Goal: Transaction & Acquisition: Purchase product/service

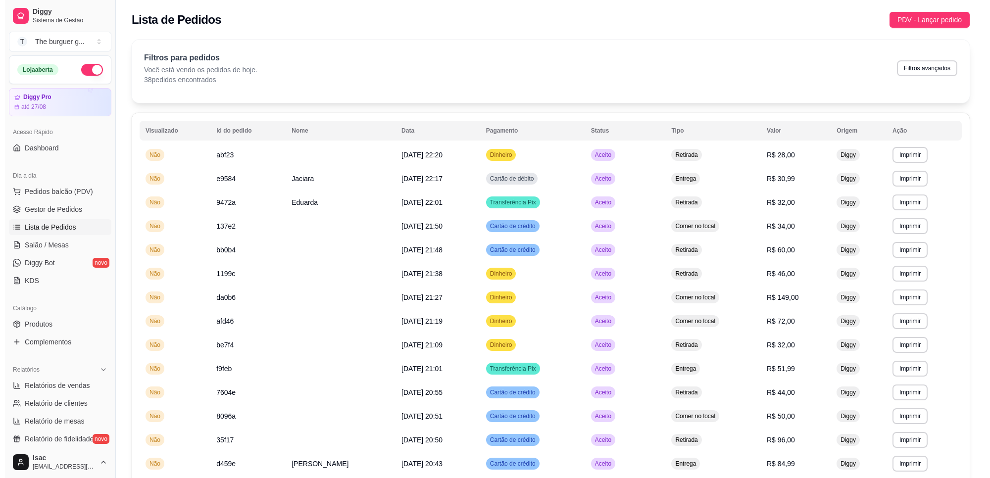
scroll to position [186, 0]
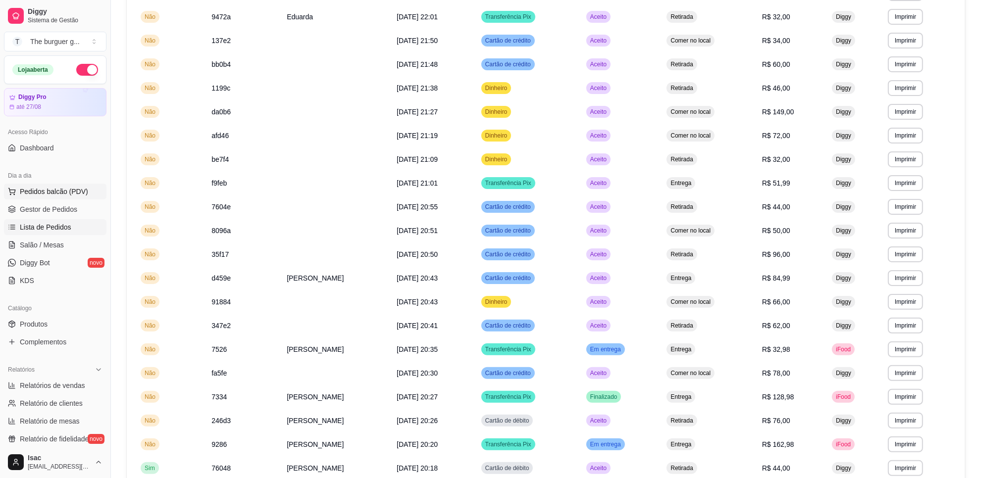
click at [43, 191] on span "Pedidos balcão (PDV)" at bounding box center [54, 192] width 68 height 10
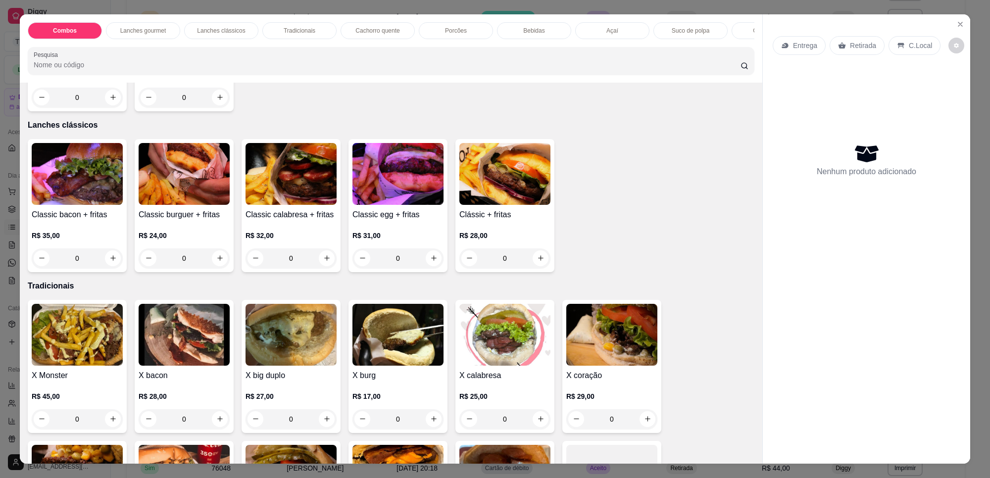
scroll to position [371, 0]
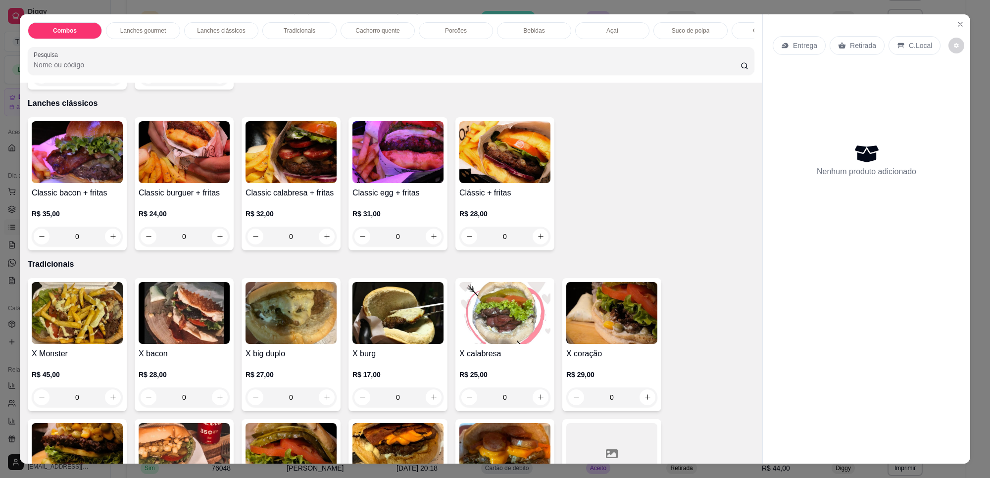
click at [164, 196] on div "Classic burguer + fritas R$ 24,00 0" at bounding box center [184, 183] width 99 height 133
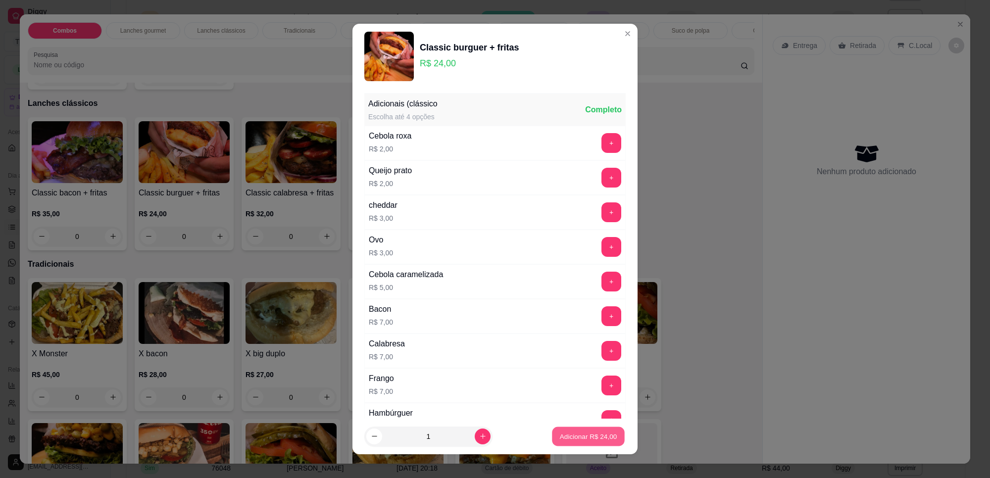
click at [567, 434] on p "Adicionar R$ 24,00" at bounding box center [588, 436] width 57 height 9
type input "1"
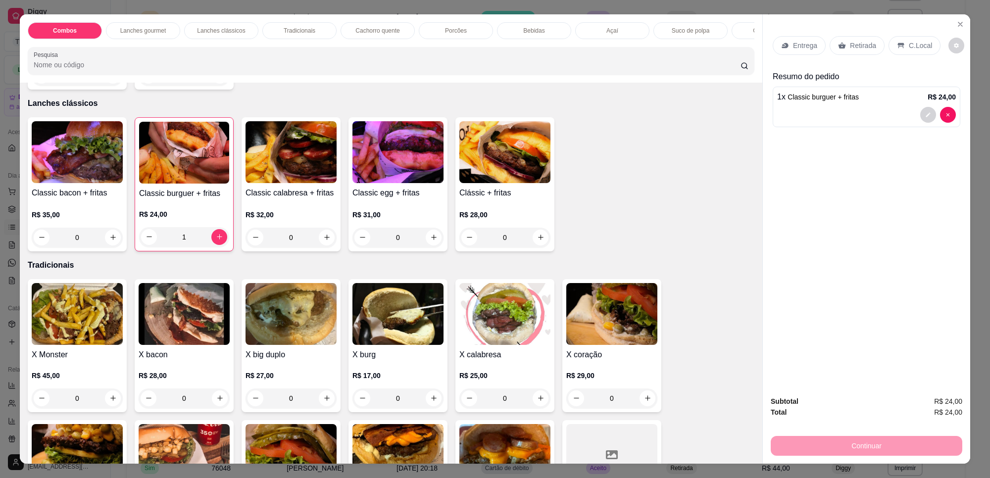
click at [850, 45] on p "Retirada" at bounding box center [863, 46] width 26 height 10
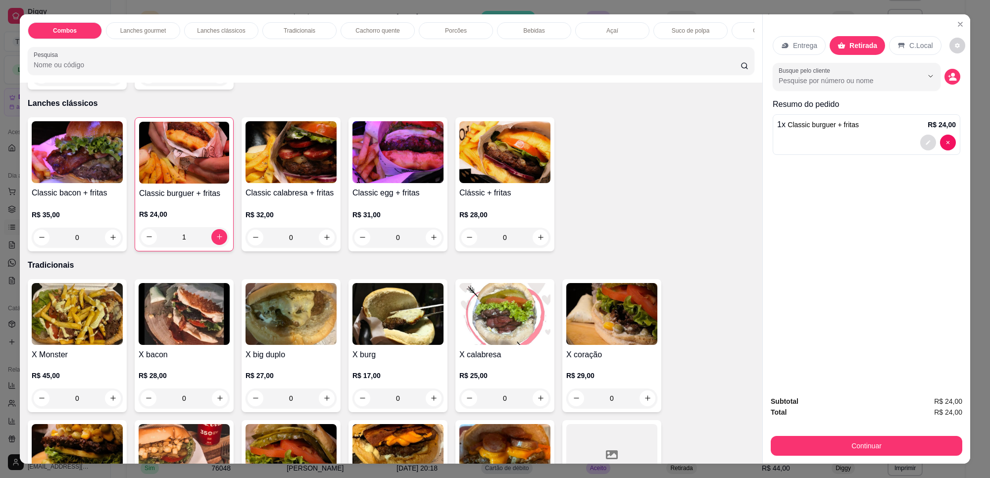
click at [926, 149] on button "decrease-product-quantity" at bounding box center [928, 143] width 16 height 16
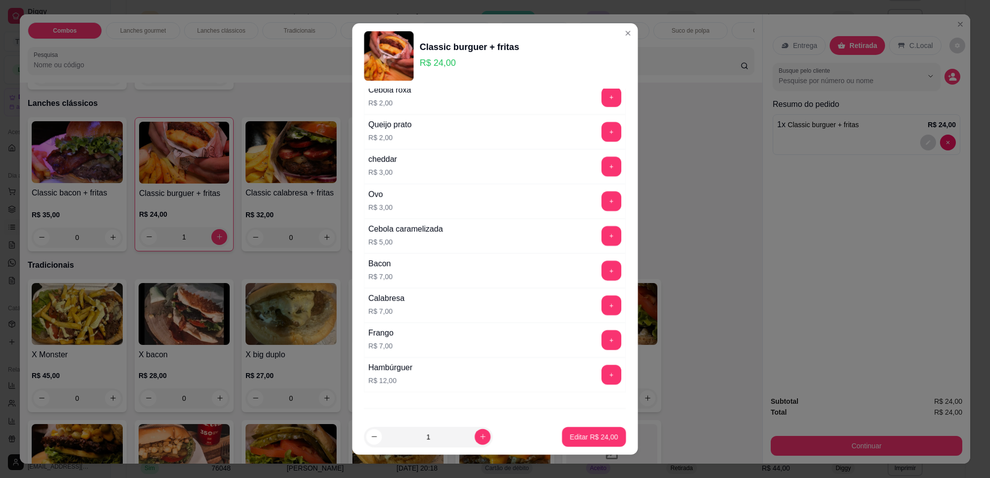
scroll to position [95, 0]
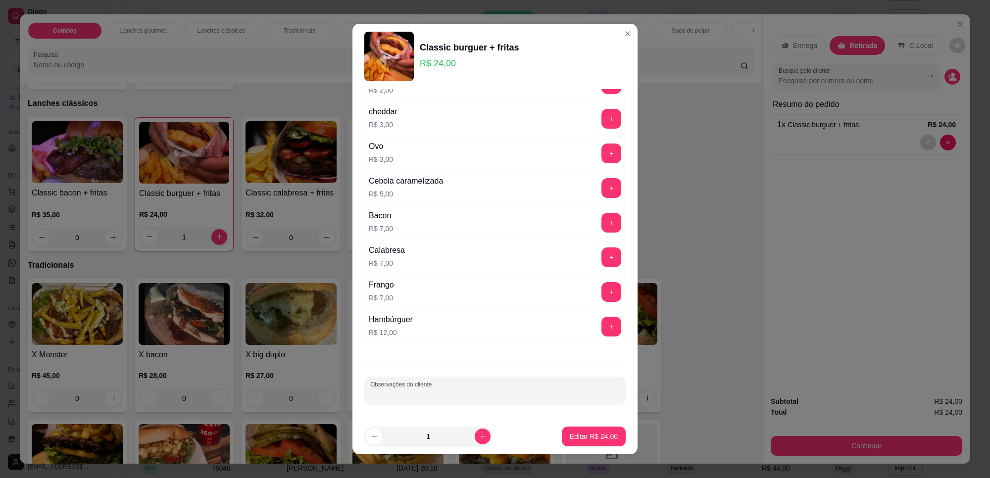
click at [413, 394] on input "Observações do cliente" at bounding box center [495, 395] width 250 height 10
type input "bem passado"
drag, startPoint x: 599, startPoint y: 447, endPoint x: 602, endPoint y: 436, distance: 11.3
click at [600, 444] on footer "1 Editar R$ 24,00" at bounding box center [494, 437] width 285 height 36
click at [600, 435] on p "Editar R$ 24,00" at bounding box center [593, 436] width 47 height 9
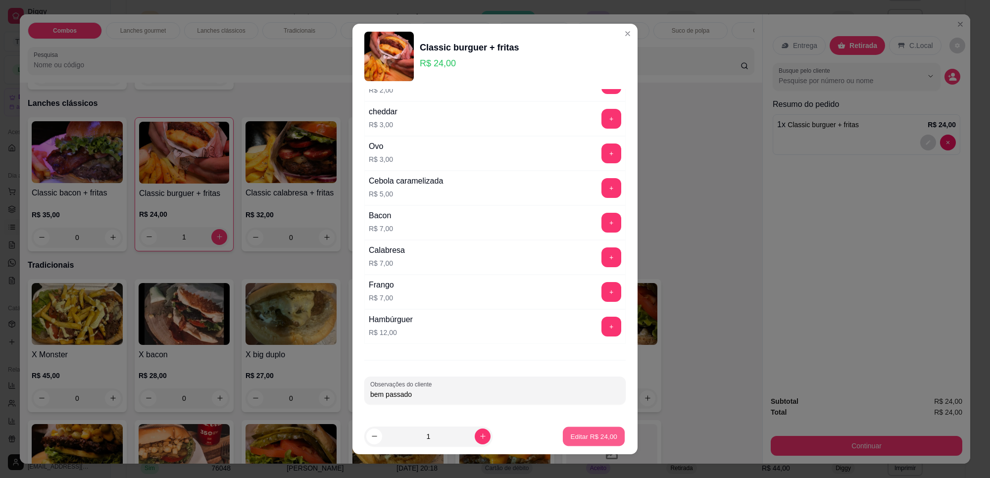
type input "0"
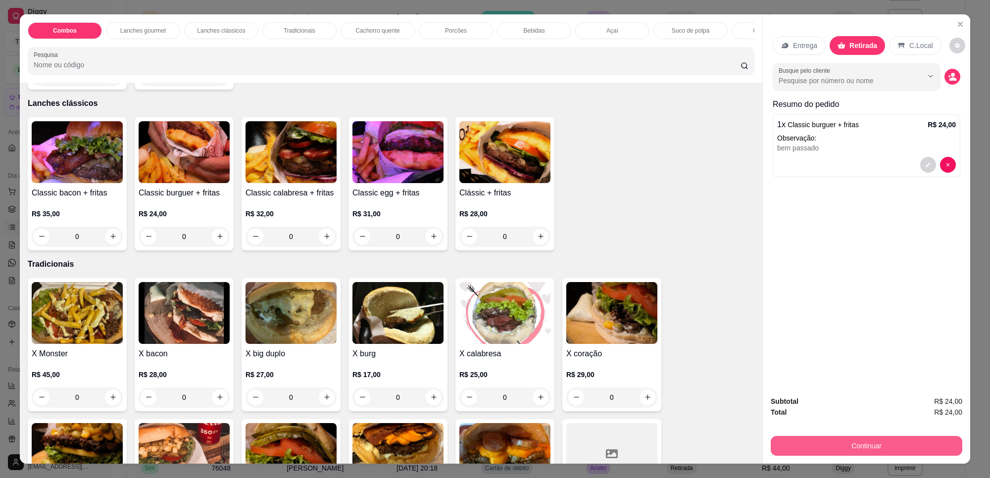
click at [795, 442] on button "Continuar" at bounding box center [867, 446] width 192 height 20
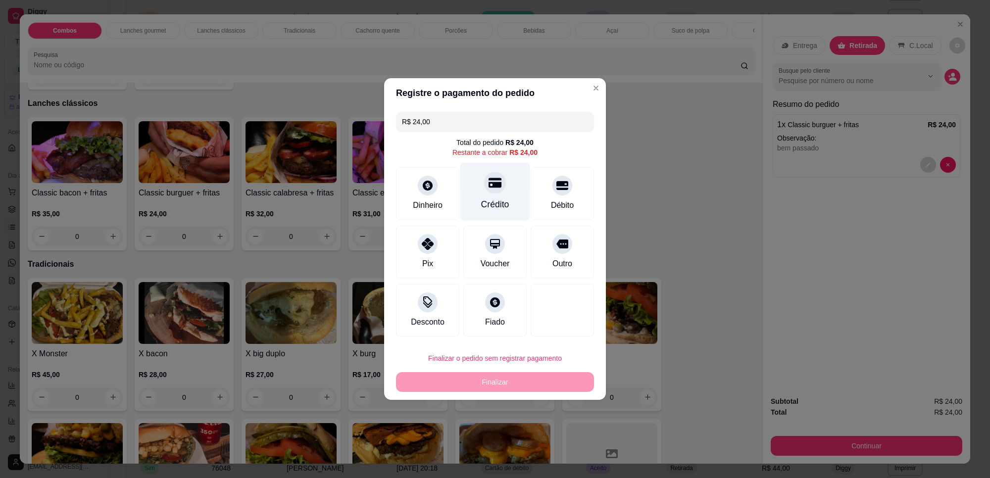
click at [492, 203] on div "Crédito" at bounding box center [495, 204] width 28 height 13
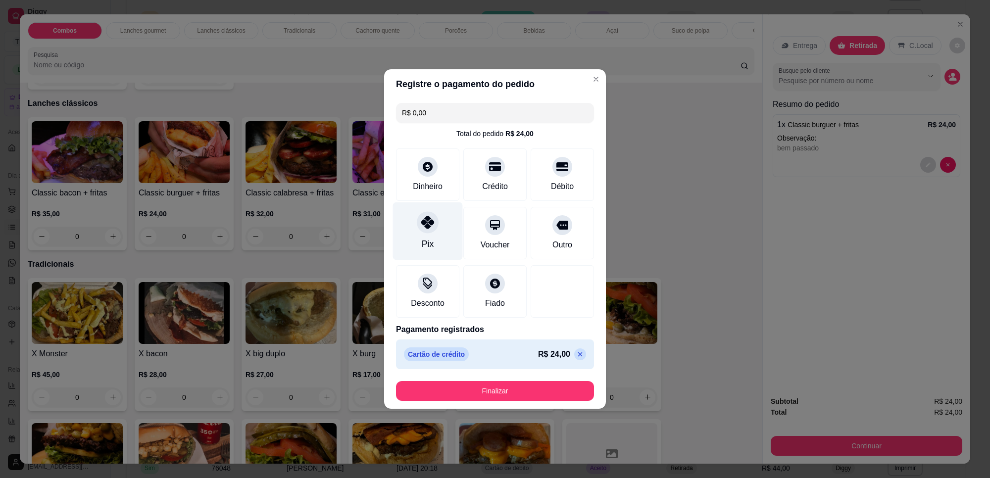
click at [427, 227] on icon at bounding box center [427, 222] width 13 height 13
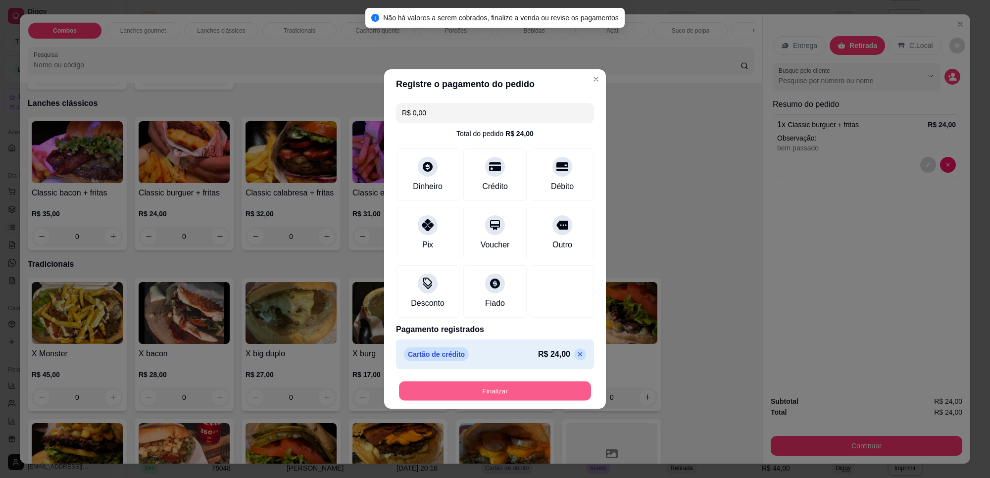
click at [549, 392] on button "Finalizar" at bounding box center [495, 391] width 192 height 19
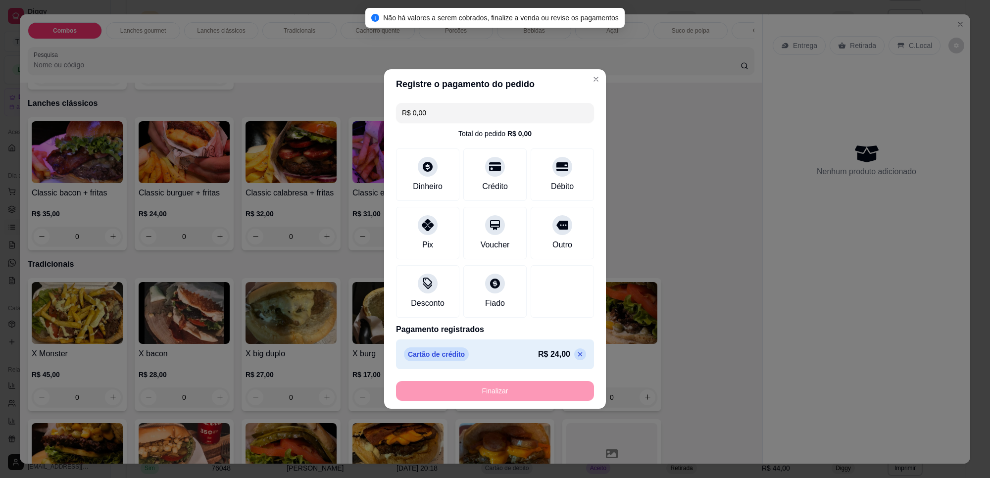
type input "-R$ 24,00"
